Goal: Ask a question

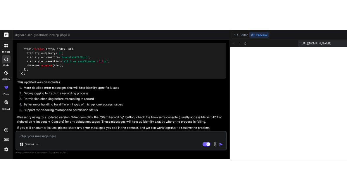
scroll to position [3234, 0]
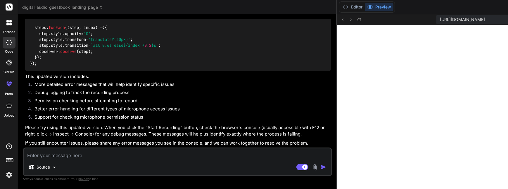
type textarea "x"
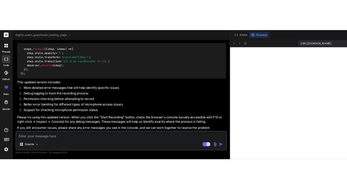
scroll to position [3247, 0]
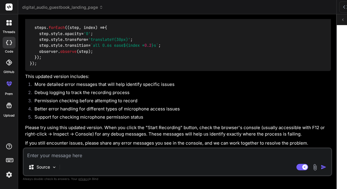
click at [74, 156] on textarea at bounding box center [177, 153] width 307 height 11
paste textarea "Tracking Prevention blocked access to storage for <URL>. Tracking Prevention bl…"
type textarea "Tracking Prevention blocked access to storage for <URL>. Tracking Prevention bl…"
type textarea "x"
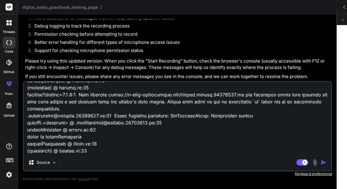
type textarea "Tracking Prevention blocked access to storage for <URL>. Tracking Prevention bl…"
click at [320, 159] on img "button" at bounding box center [323, 162] width 6 height 6
type textarea "x"
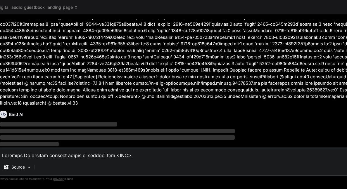
scroll to position [3669, 0]
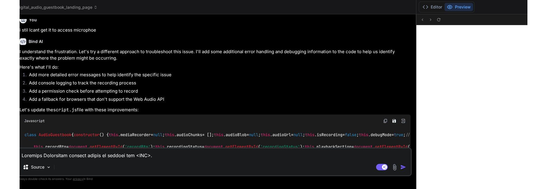
scroll to position [970, 0]
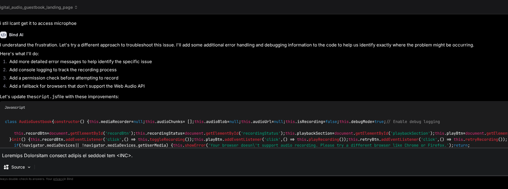
drag, startPoint x: 400, startPoint y: 73, endPoint x: 297, endPoint y: 81, distance: 103.4
click at [297, 81] on div "Custom Bot Bind AI Web Search Created with Pixso. Code Generator You A modern, …" at bounding box center [349, 101] width 713 height 175
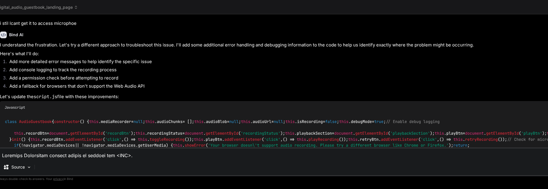
type textarea "x"
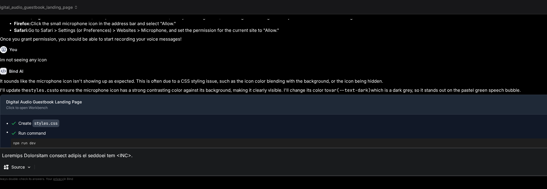
scroll to position [532, 0]
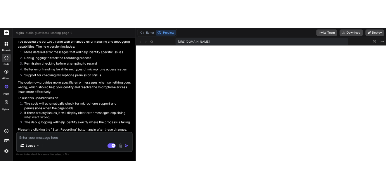
scroll to position [1101, 0]
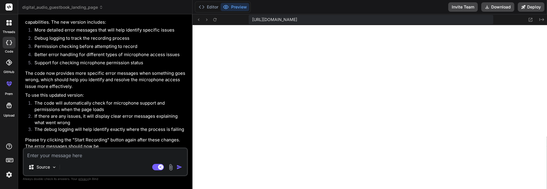
type textarea "x"
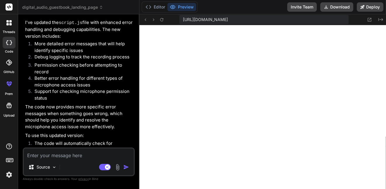
scroll to position [277, 0]
click at [42, 156] on textarea at bounding box center [79, 153] width 110 height 11
paste textarea "false 'layout' AuthCheck: Setting up auth state listener true 'll' false Tracki…"
type textarea "false 'layout' AuthCheck: Setting up auth state listener true 'll' false Tracki…"
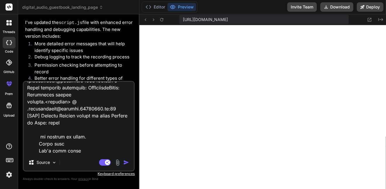
type textarea "x"
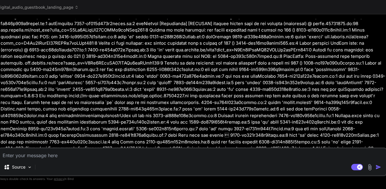
scroll to position [1219, 0]
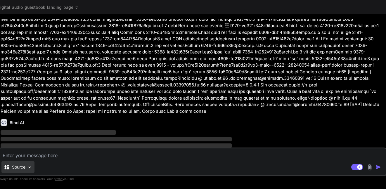
click at [17, 166] on p "Source" at bounding box center [18, 167] width 13 height 6
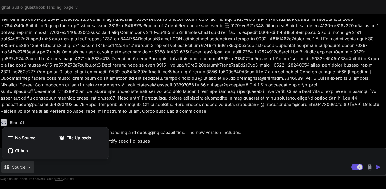
click at [379, 168] on div at bounding box center [193, 94] width 386 height 189
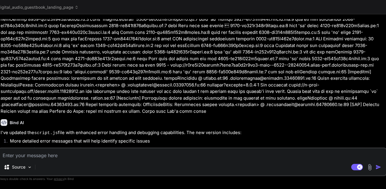
click at [379, 167] on img "button" at bounding box center [378, 167] width 6 height 6
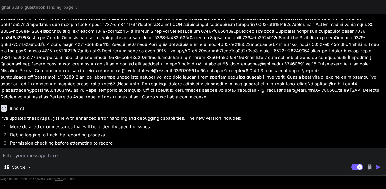
scroll to position [1295, 0]
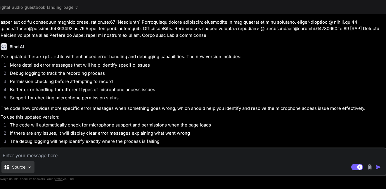
click at [27, 167] on img at bounding box center [29, 167] width 5 height 5
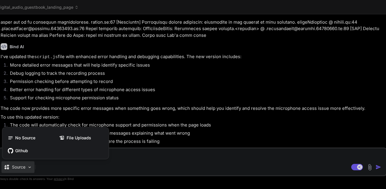
click at [64, 6] on div at bounding box center [193, 94] width 386 height 189
type textarea "x"
